Goal: Transaction & Acquisition: Purchase product/service

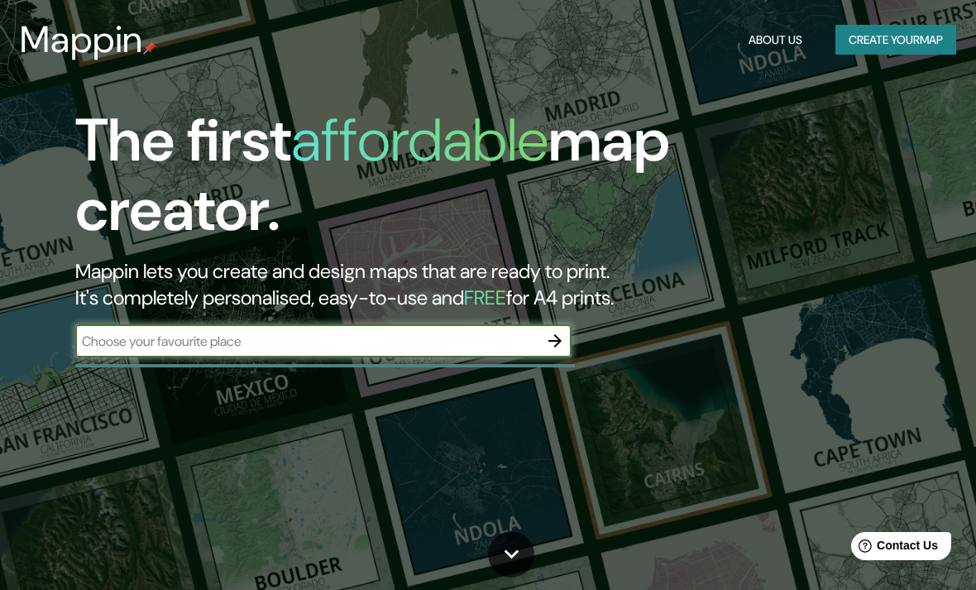
click at [491, 345] on input "text" at bounding box center [306, 341] width 463 height 19
type input "Bergen"
click at [558, 340] on icon "button" at bounding box center [554, 340] width 13 height 13
click at [470, 346] on input "text" at bounding box center [306, 341] width 463 height 19
type input "Bergen, Norway"
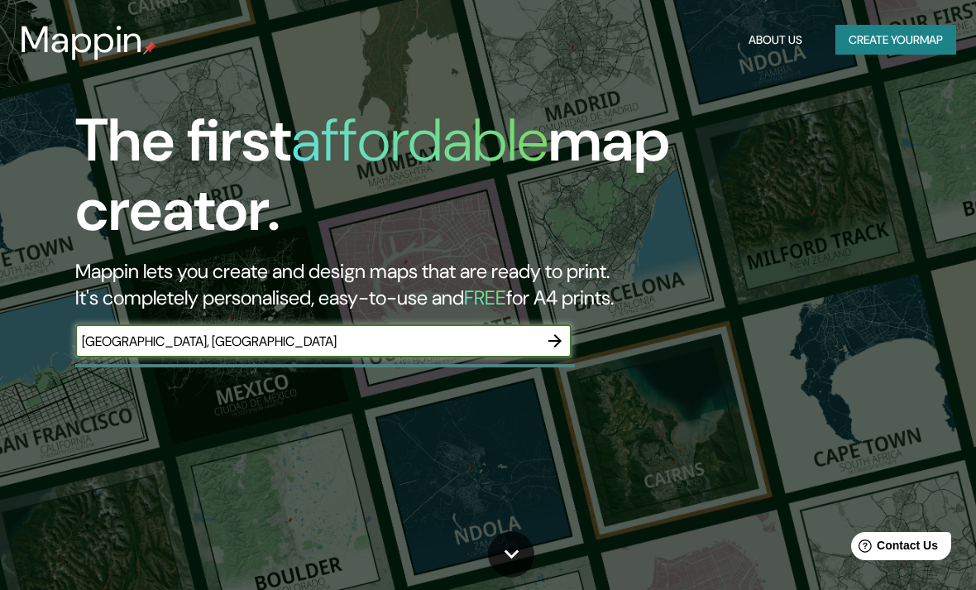
click at [550, 340] on icon "button" at bounding box center [554, 340] width 13 height 13
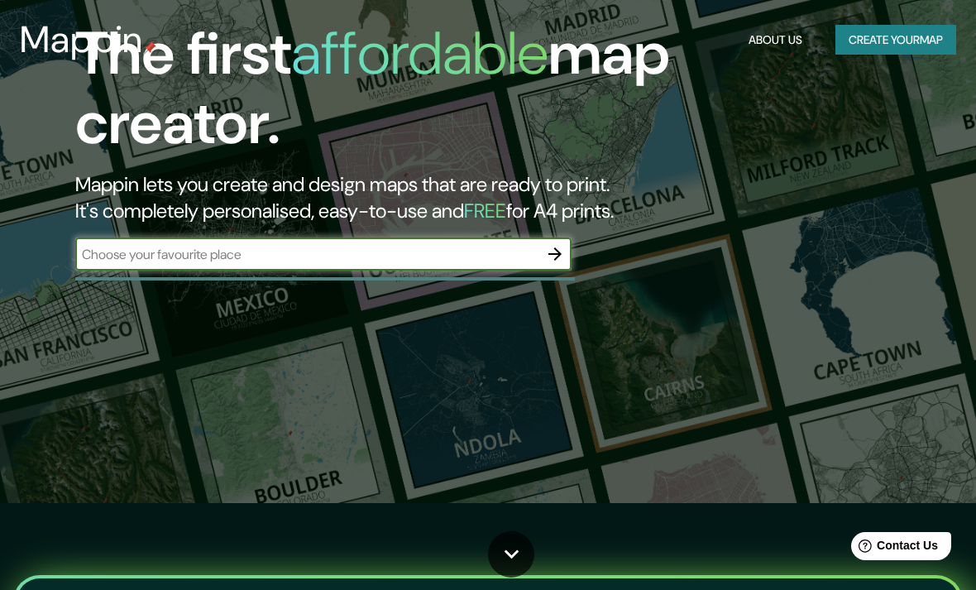
scroll to position [38, 0]
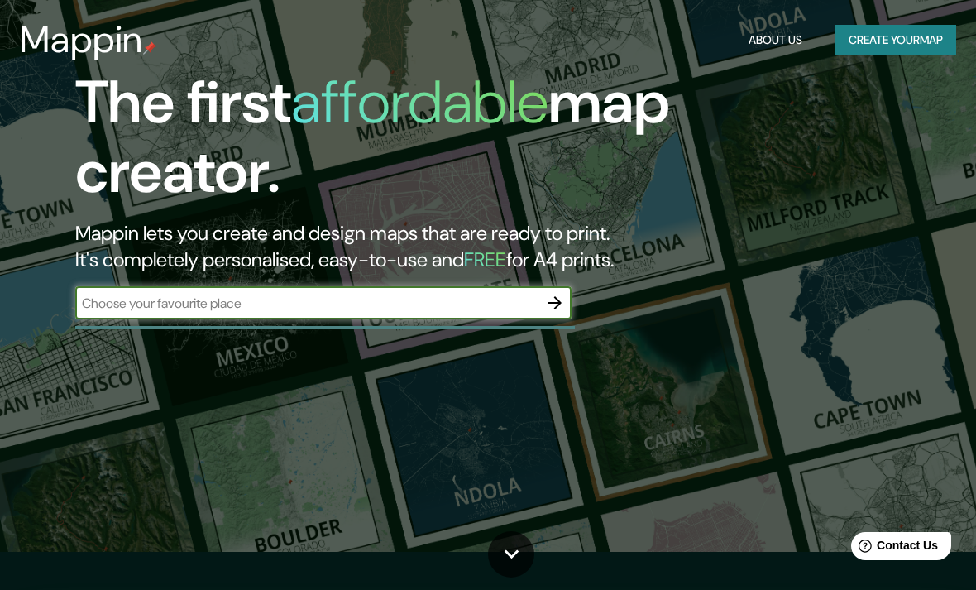
click at [498, 305] on input "text" at bounding box center [306, 303] width 463 height 19
type input "Bergen Norway"
click at [553, 293] on icon "button" at bounding box center [555, 303] width 20 height 20
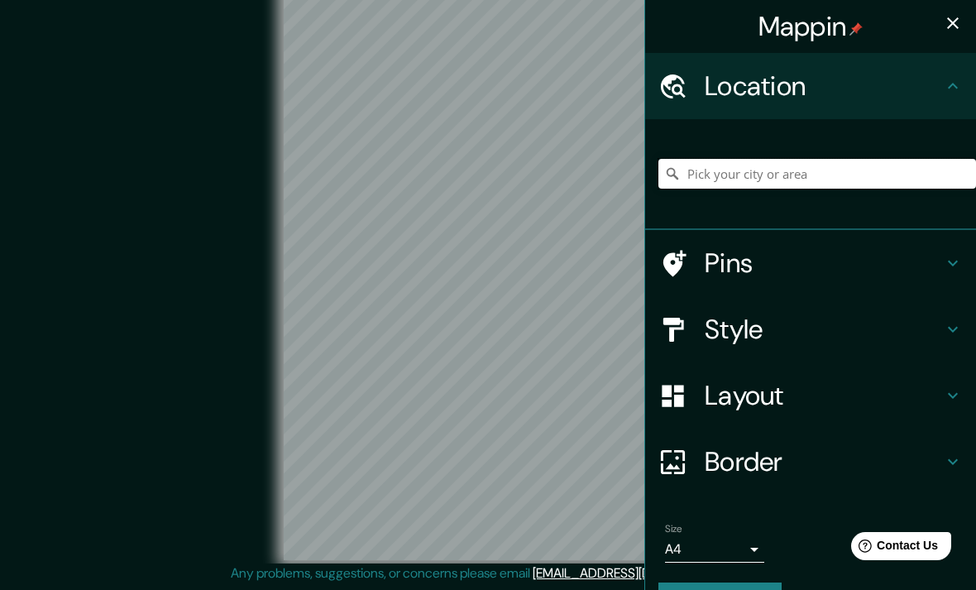
click at [821, 184] on input "Pick your city or area" at bounding box center [817, 174] width 318 height 30
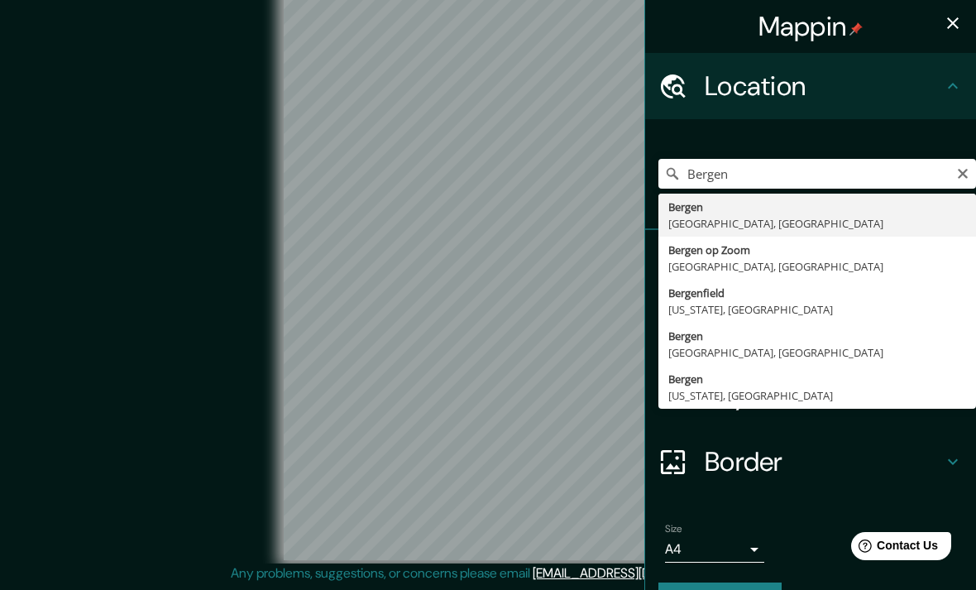
type input "Bergen, Vestland, Norway"
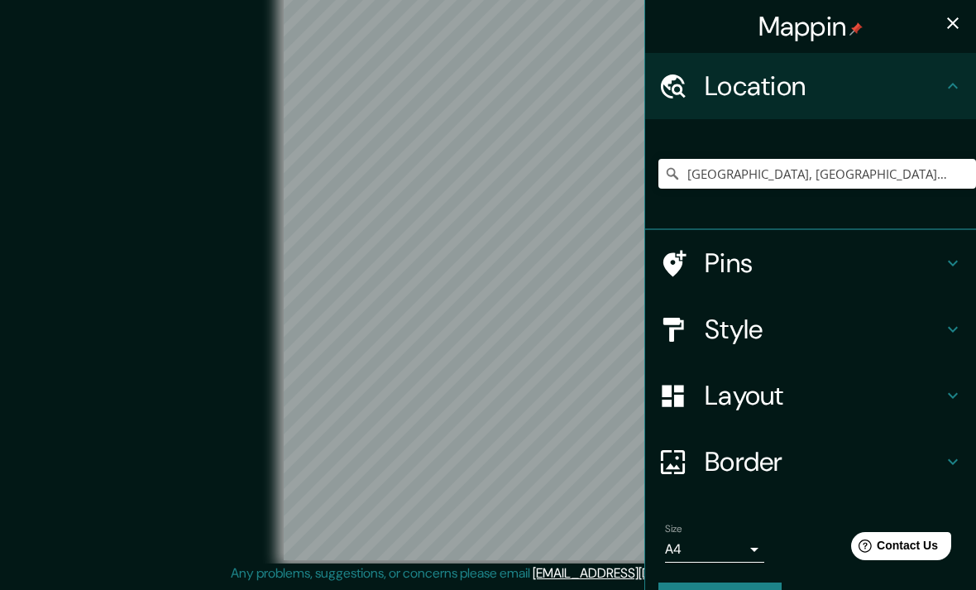
click at [922, 333] on h4 "Style" at bounding box center [824, 329] width 238 height 33
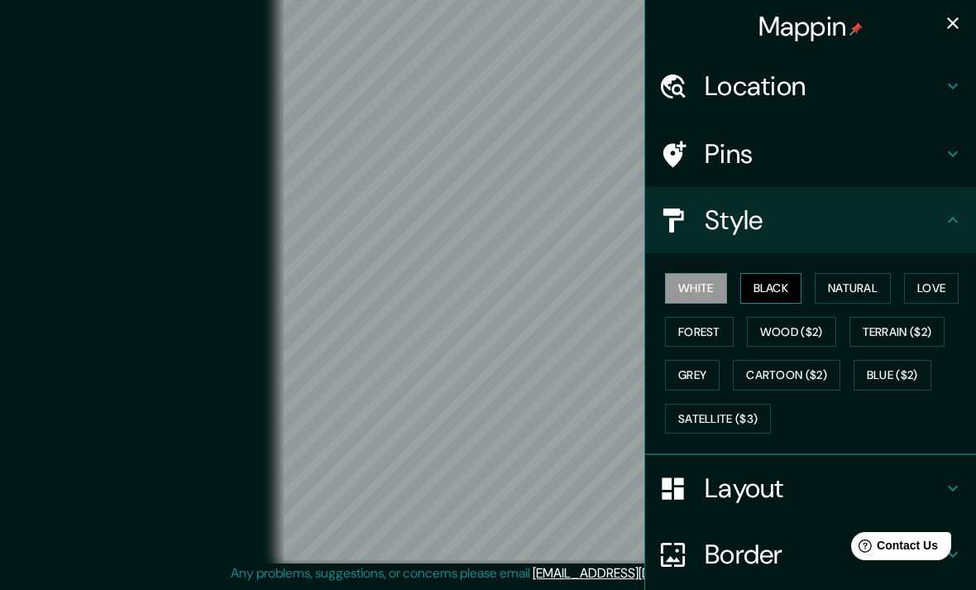
click at [775, 289] on button "Black" at bounding box center [771, 288] width 62 height 31
click at [826, 290] on button "Natural" at bounding box center [853, 288] width 76 height 31
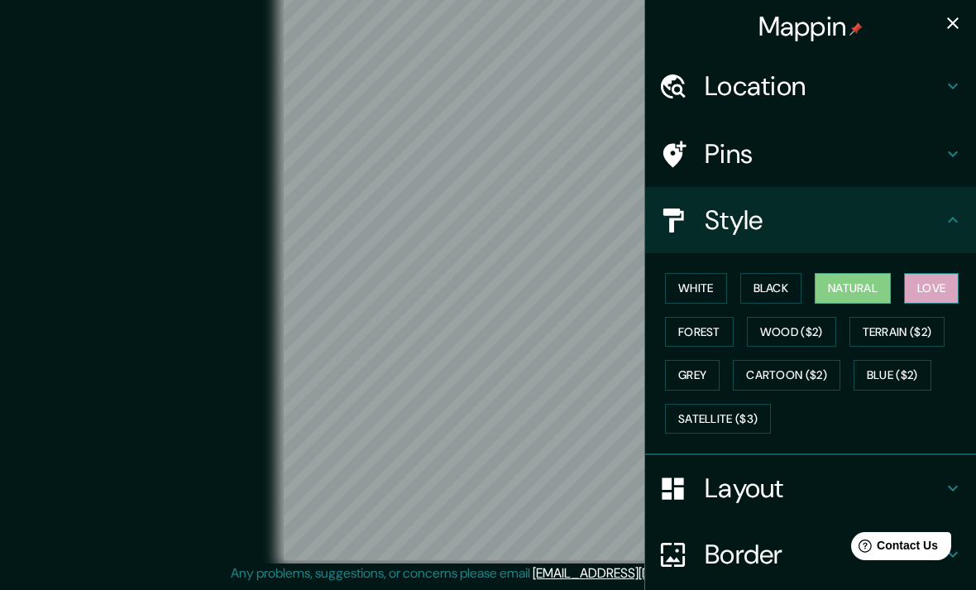
click at [934, 285] on button "Love" at bounding box center [931, 288] width 55 height 31
click at [912, 335] on button "Terrain ($2)" at bounding box center [898, 332] width 96 height 31
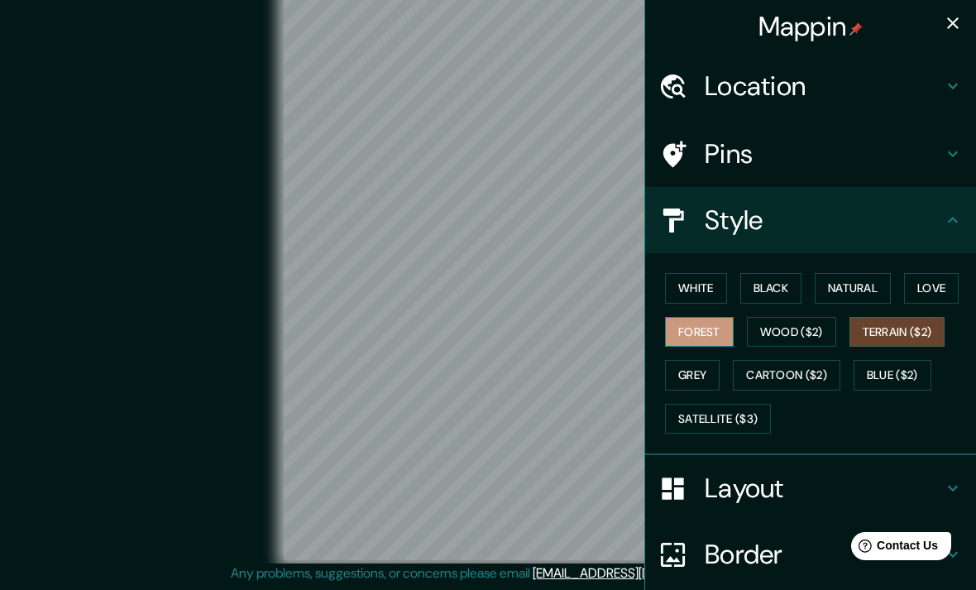
click at [709, 339] on button "Forest" at bounding box center [699, 332] width 69 height 31
click at [701, 371] on button "Grey" at bounding box center [692, 375] width 55 height 31
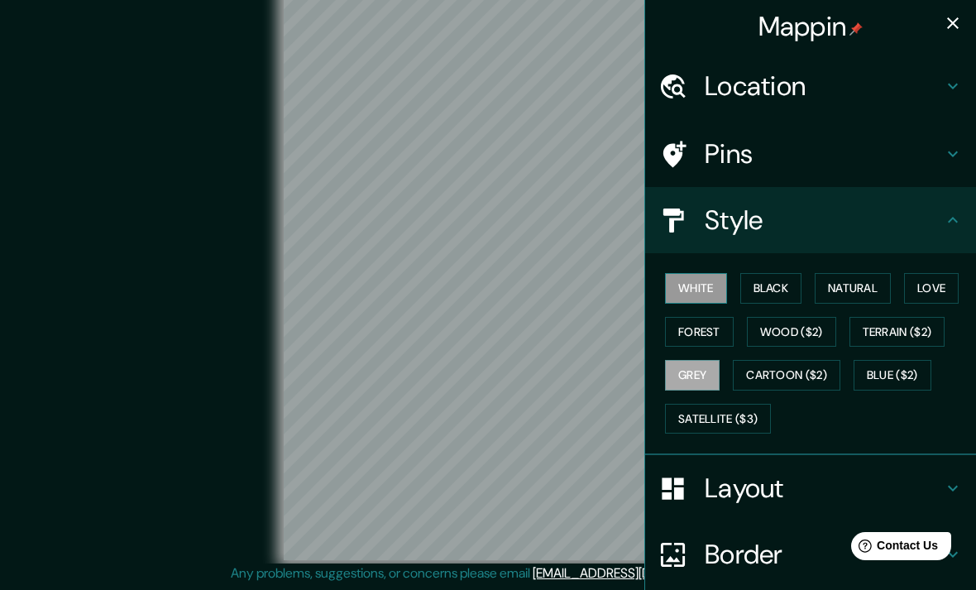
click at [704, 298] on button "White" at bounding box center [696, 288] width 62 height 31
click at [770, 290] on button "Black" at bounding box center [771, 288] width 62 height 31
click at [704, 290] on button "White" at bounding box center [696, 288] width 62 height 31
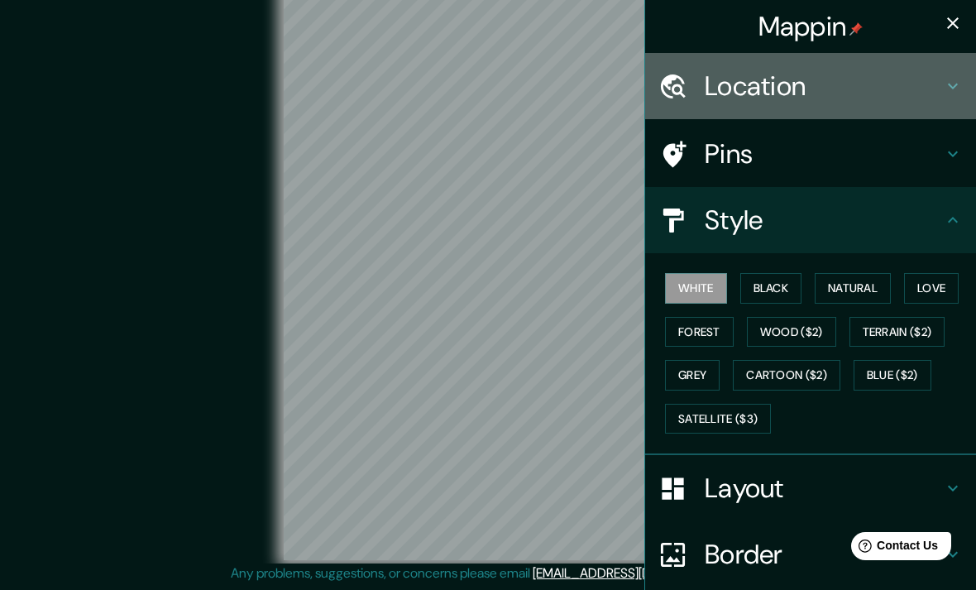
click at [974, 86] on div "Location" at bounding box center [810, 86] width 331 height 66
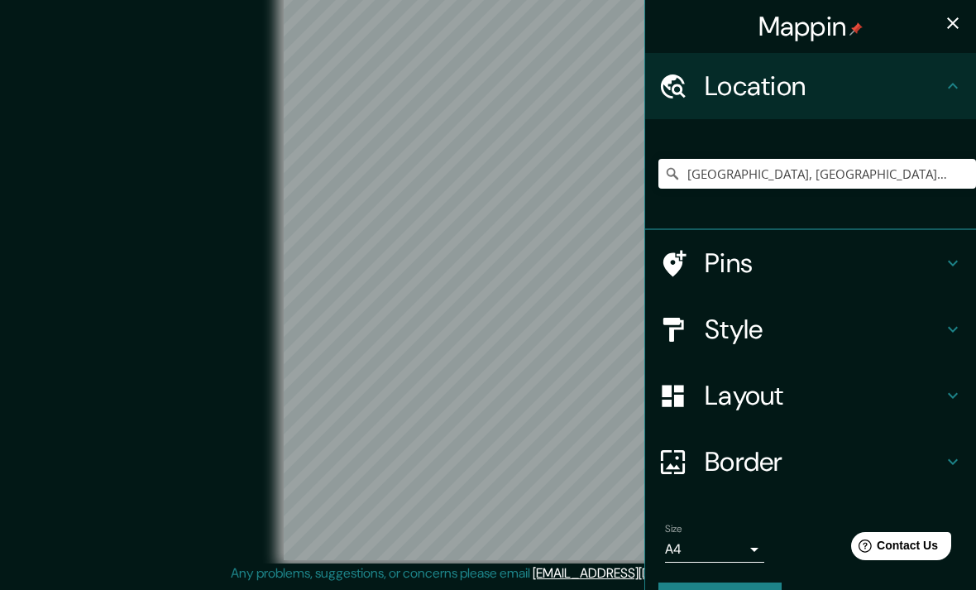
click at [954, 29] on icon "button" at bounding box center [953, 23] width 20 height 20
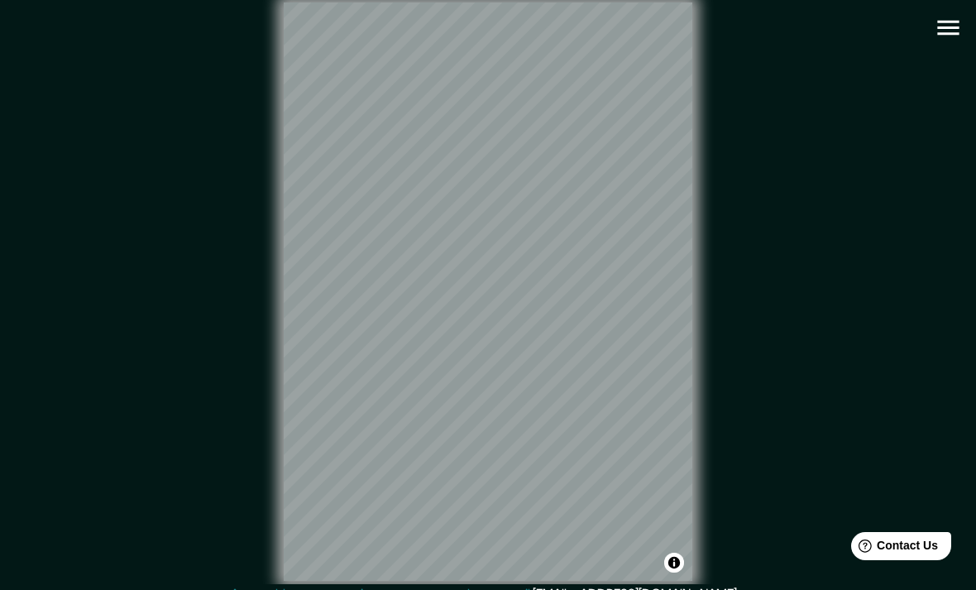
click at [949, 35] on icon "button" at bounding box center [948, 28] width 22 height 15
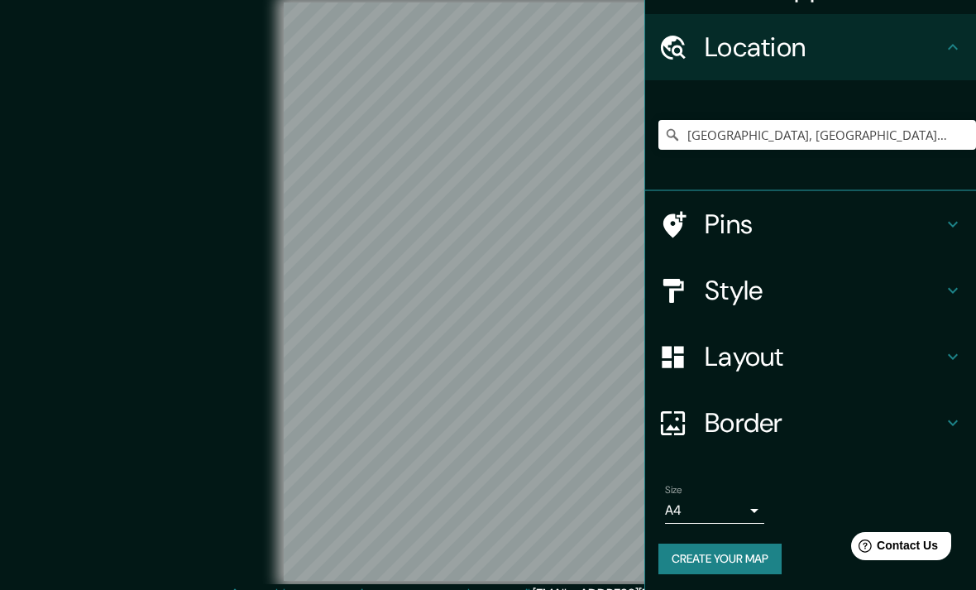
scroll to position [38, 0]
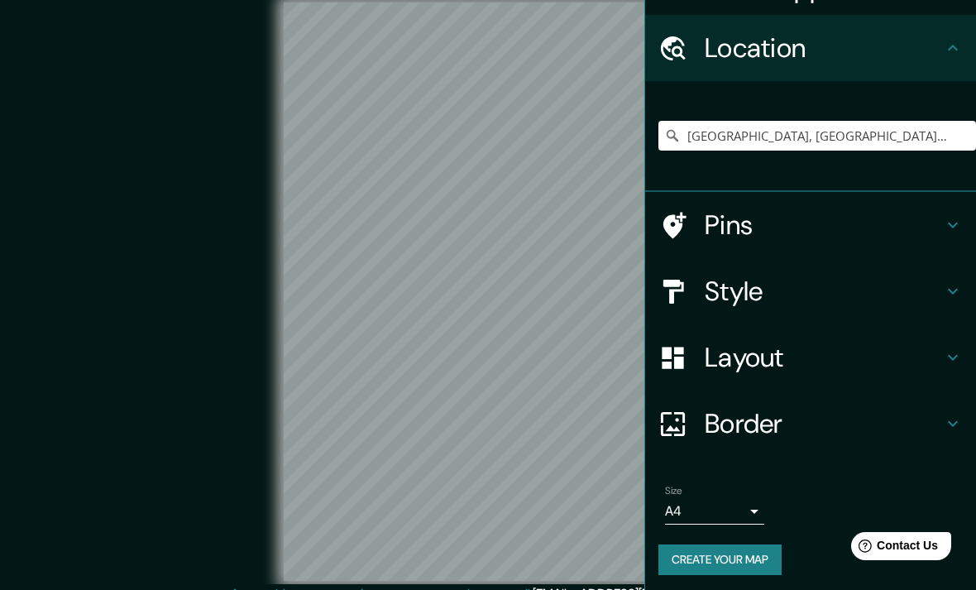
click at [753, 552] on button "Create your map" at bounding box center [719, 559] width 123 height 31
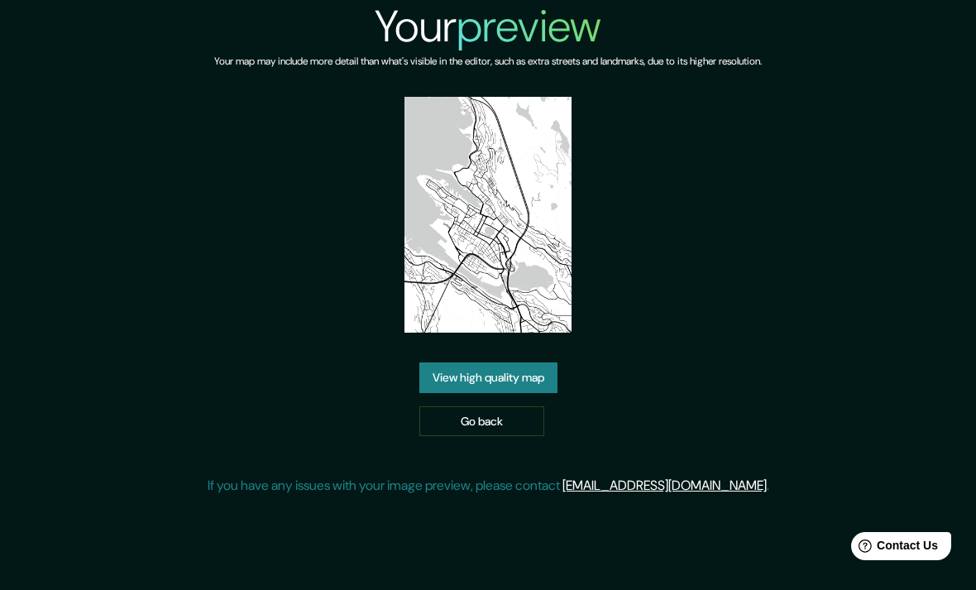
click at [534, 393] on link "View high quality map" at bounding box center [488, 377] width 138 height 31
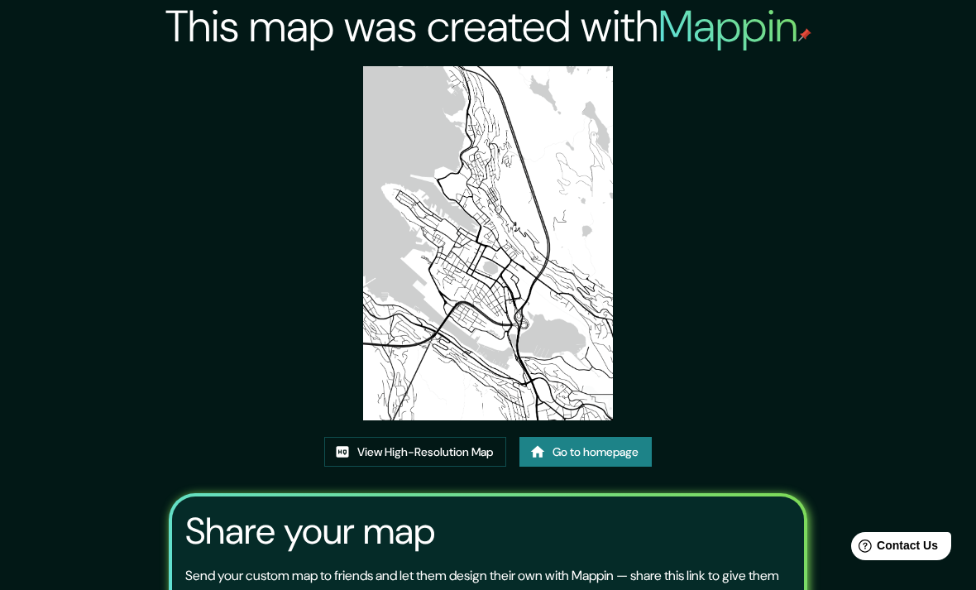
click at [552, 282] on img at bounding box center [488, 243] width 250 height 354
click at [476, 467] on link "View High-Resolution Map" at bounding box center [415, 452] width 182 height 31
